Goal: Task Accomplishment & Management: Use online tool/utility

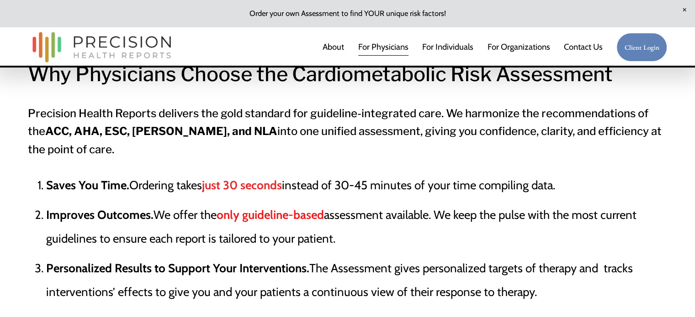
scroll to position [868, 0]
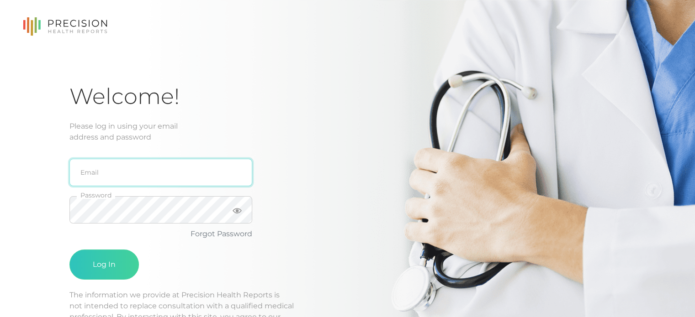
click at [122, 168] on input "email" at bounding box center [160, 172] width 183 height 27
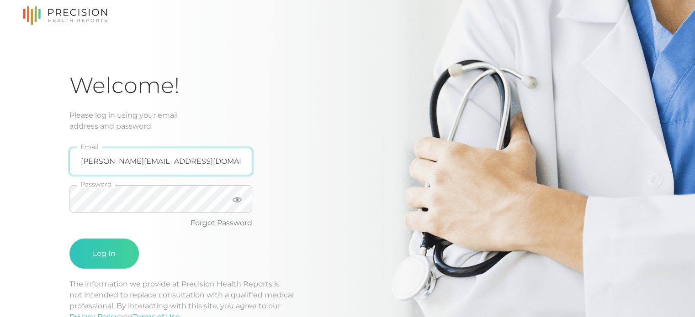
type input "[PERSON_NAME][EMAIL_ADDRESS][DOMAIN_NAME]"
click at [237, 200] on icon at bounding box center [236, 199] width 9 height 5
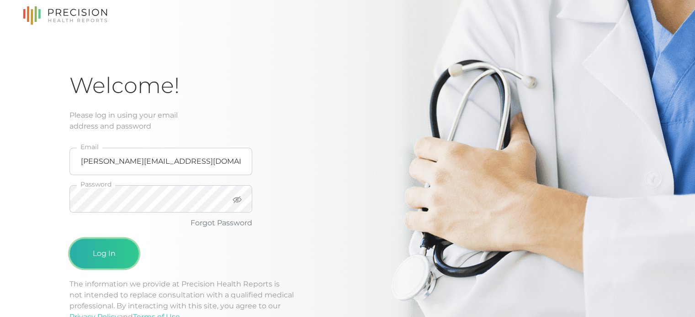
click at [104, 257] on button "Log In" at bounding box center [103, 254] width 69 height 30
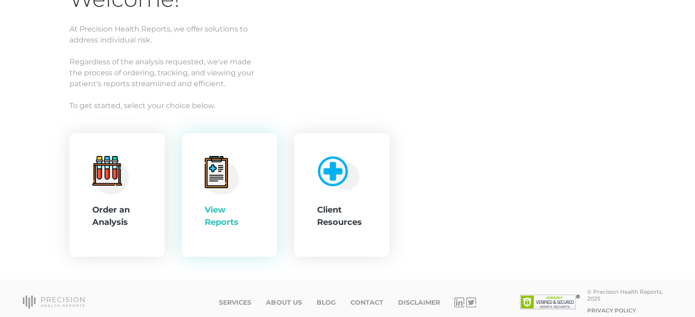
scroll to position [103, 0]
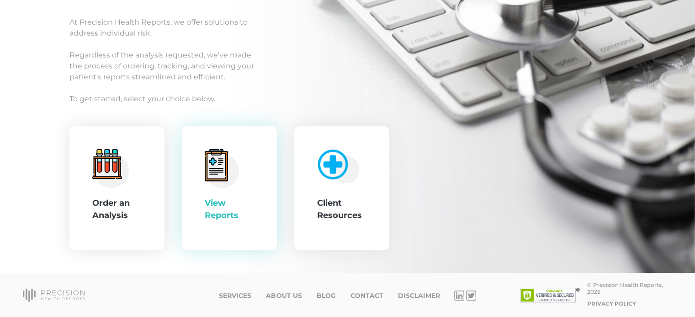
click at [227, 206] on div "View Reports" at bounding box center [229, 209] width 49 height 25
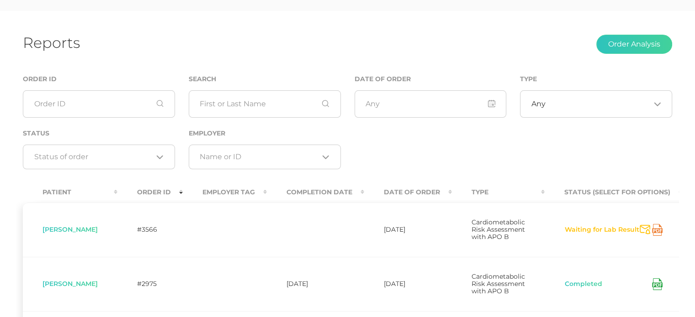
scroll to position [46, 0]
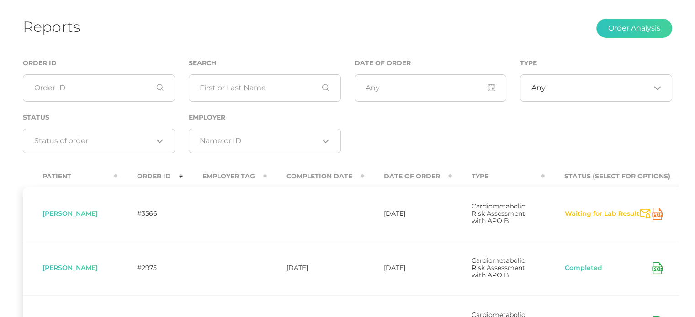
click at [662, 219] on icon at bounding box center [657, 214] width 11 height 12
